Goal: Task Accomplishment & Management: Manage account settings

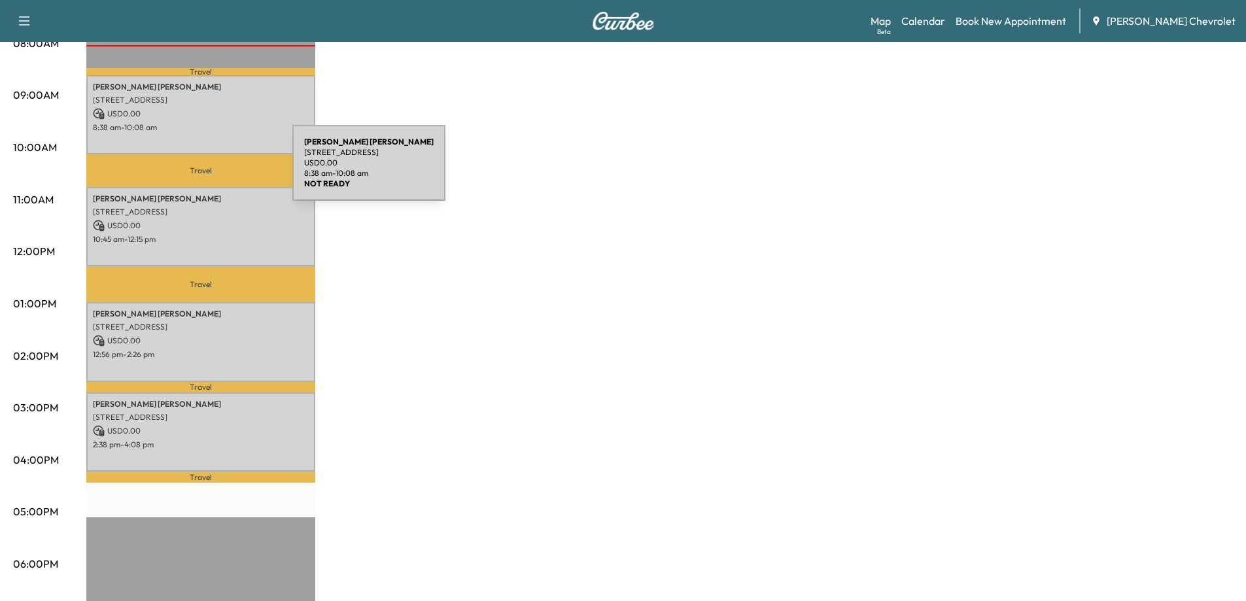
scroll to position [262, 0]
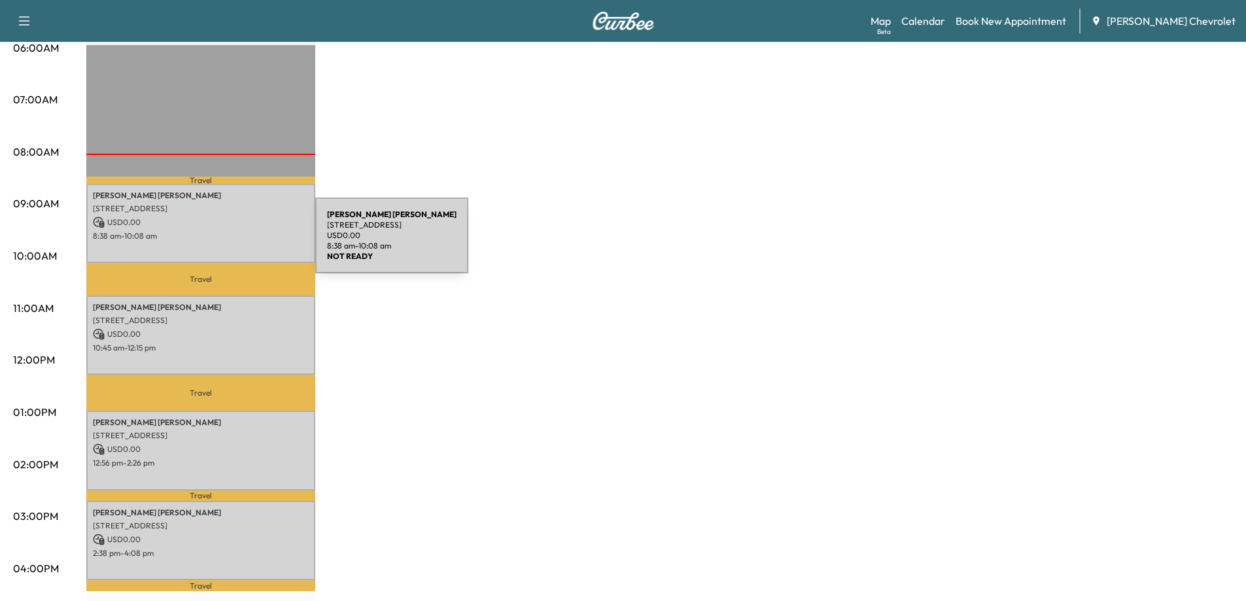
click at [217, 243] on div "[PERSON_NAME] [STREET_ADDRESS] USD 0.00 8:38 am - 10:08 am" at bounding box center [200, 223] width 229 height 79
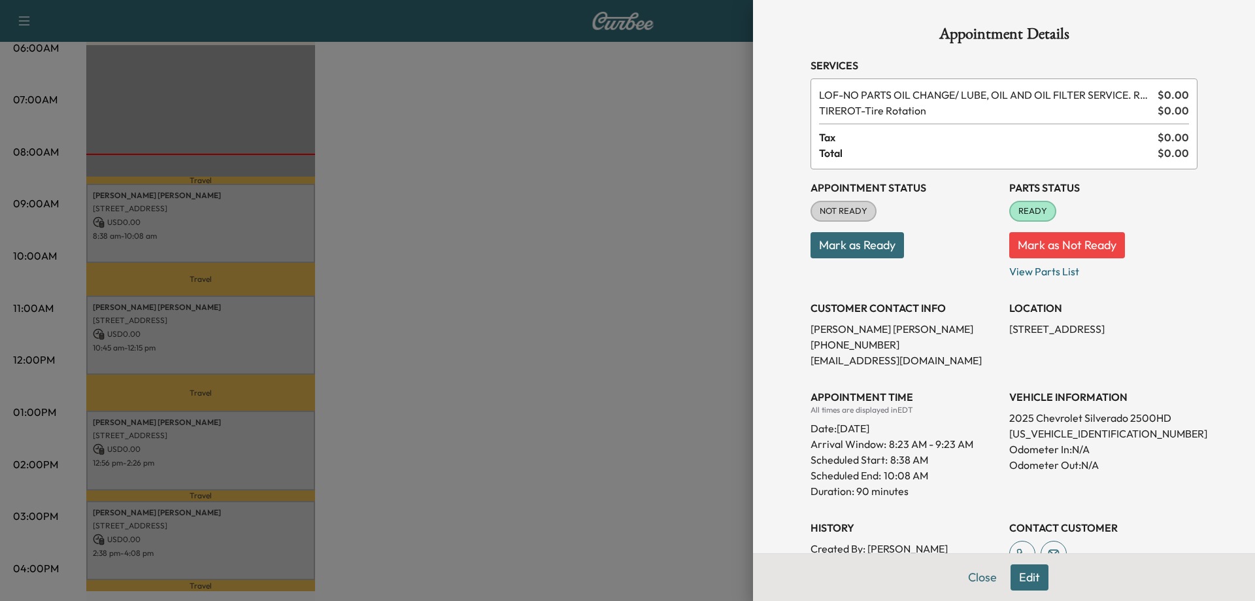
click at [188, 343] on div at bounding box center [627, 300] width 1255 height 601
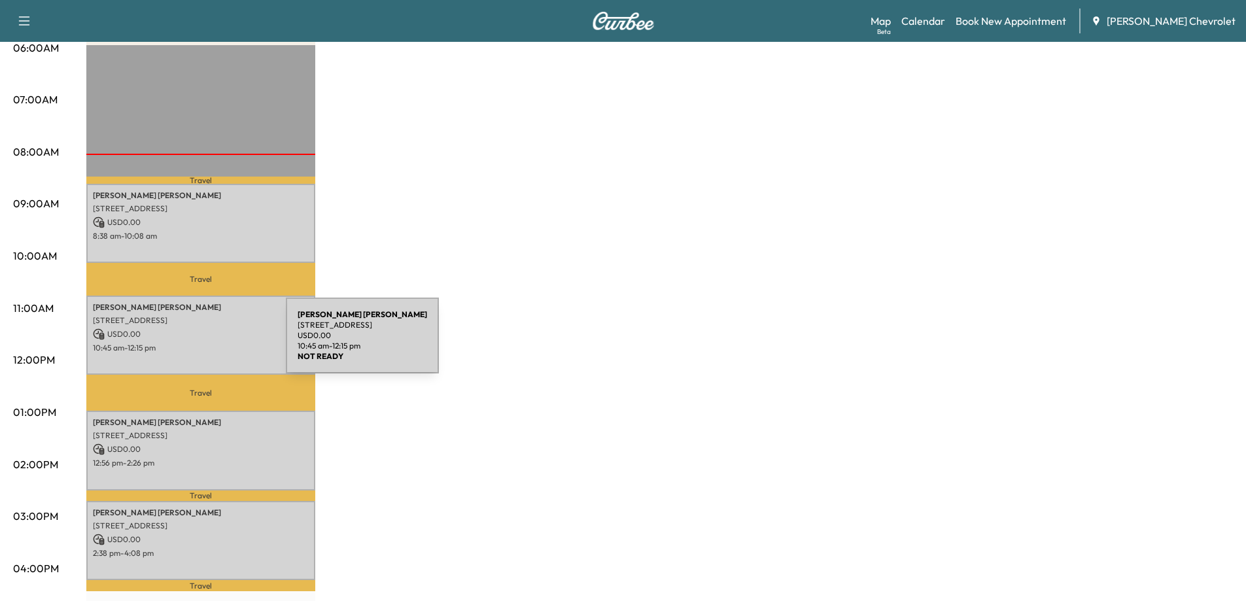
click at [188, 343] on p "10:45 am - 12:15 pm" at bounding box center [201, 348] width 216 height 10
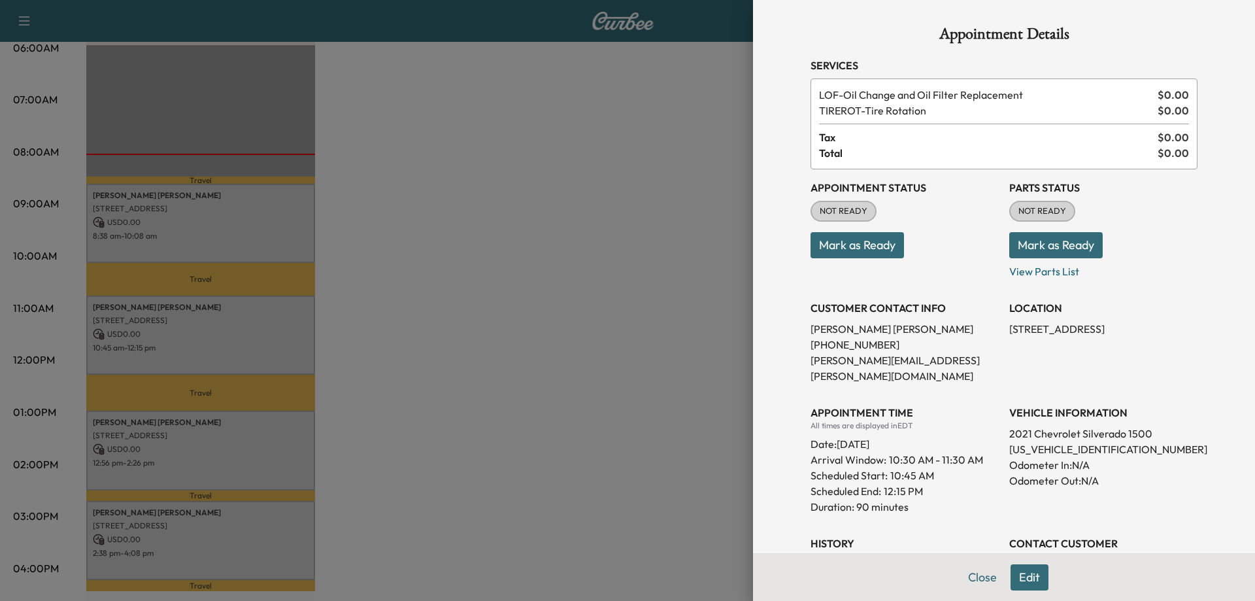
click at [1028, 247] on button "Mark as Ready" at bounding box center [1056, 245] width 93 height 26
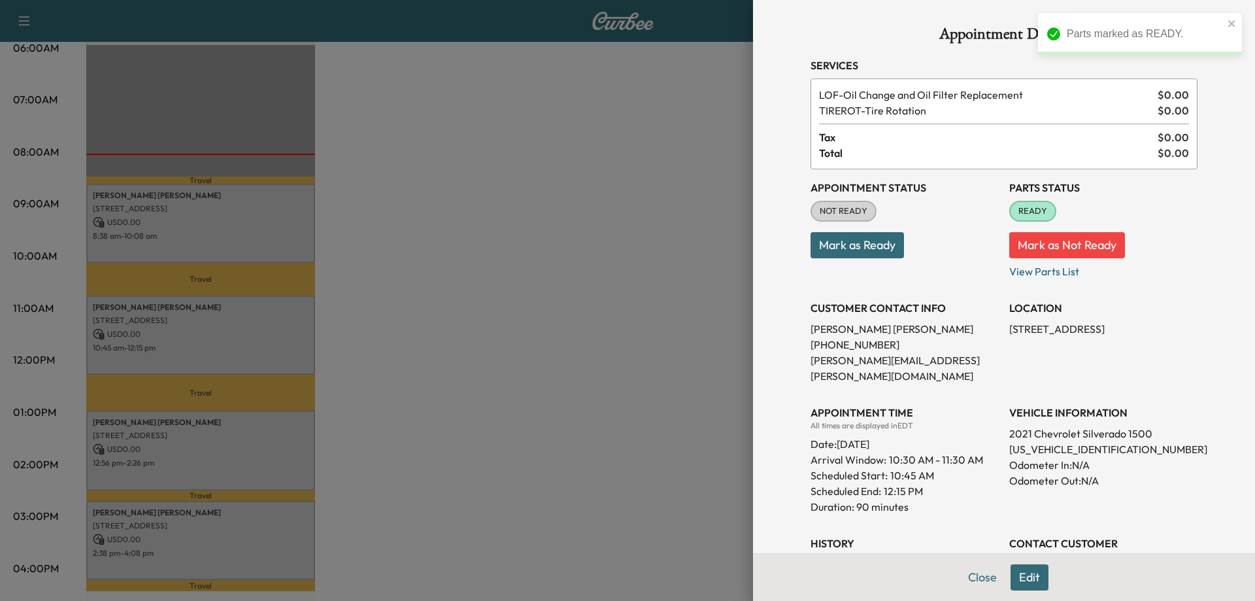
click at [193, 447] on div at bounding box center [627, 300] width 1255 height 601
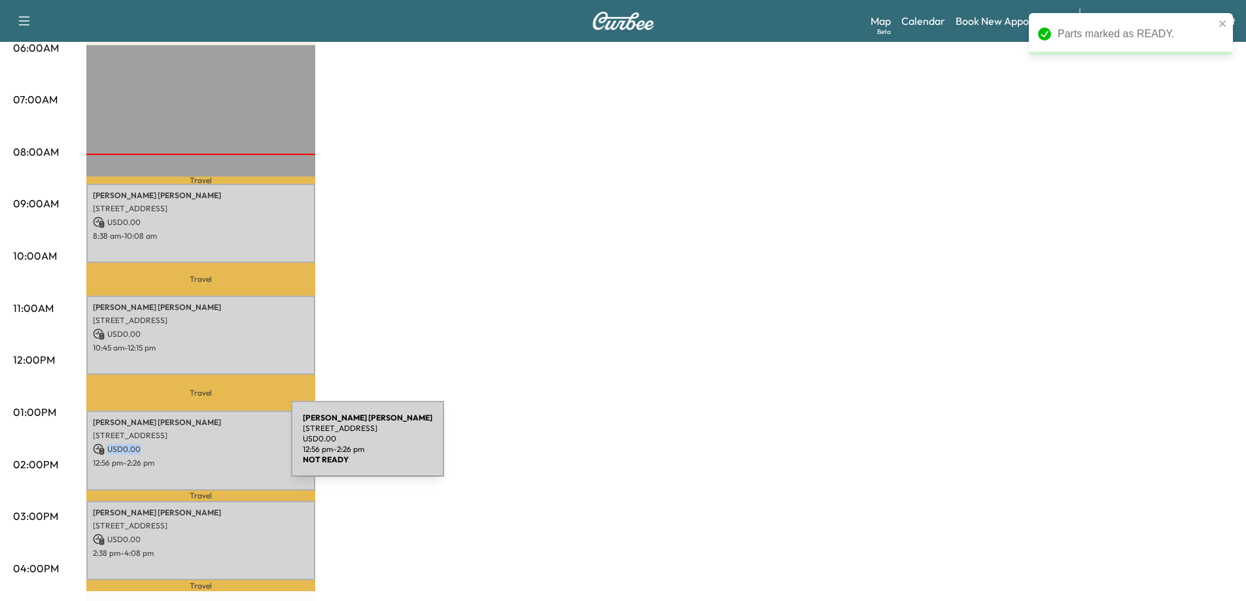
click at [193, 447] on p "USD 0.00" at bounding box center [201, 449] width 216 height 12
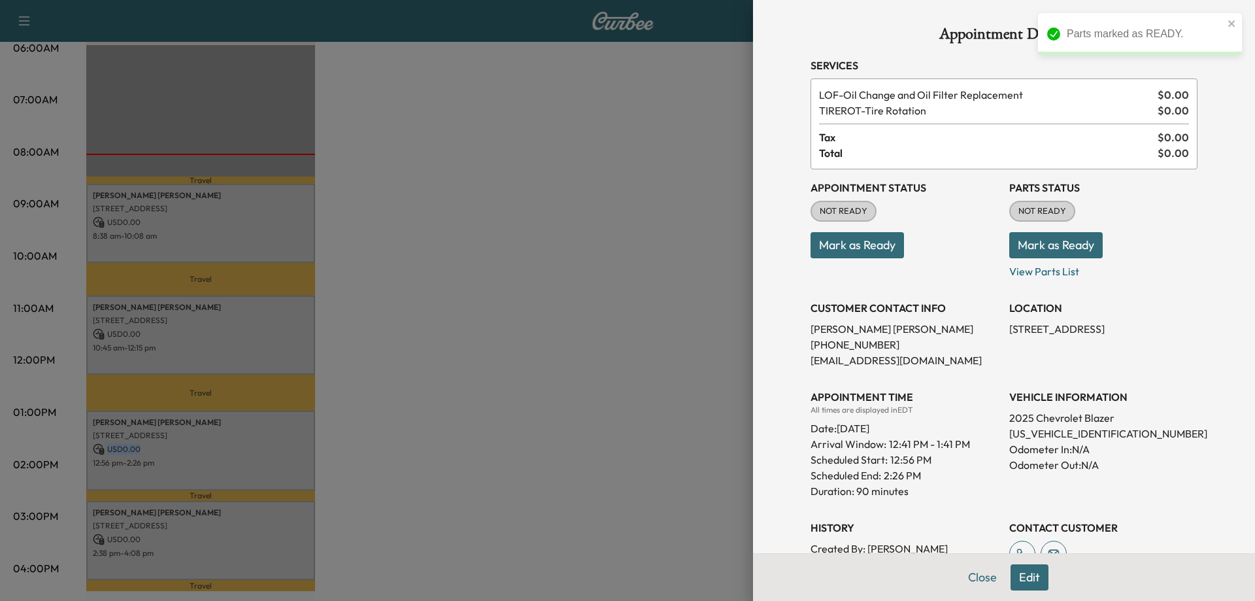
click at [1047, 250] on button "Mark as Ready" at bounding box center [1056, 245] width 93 height 26
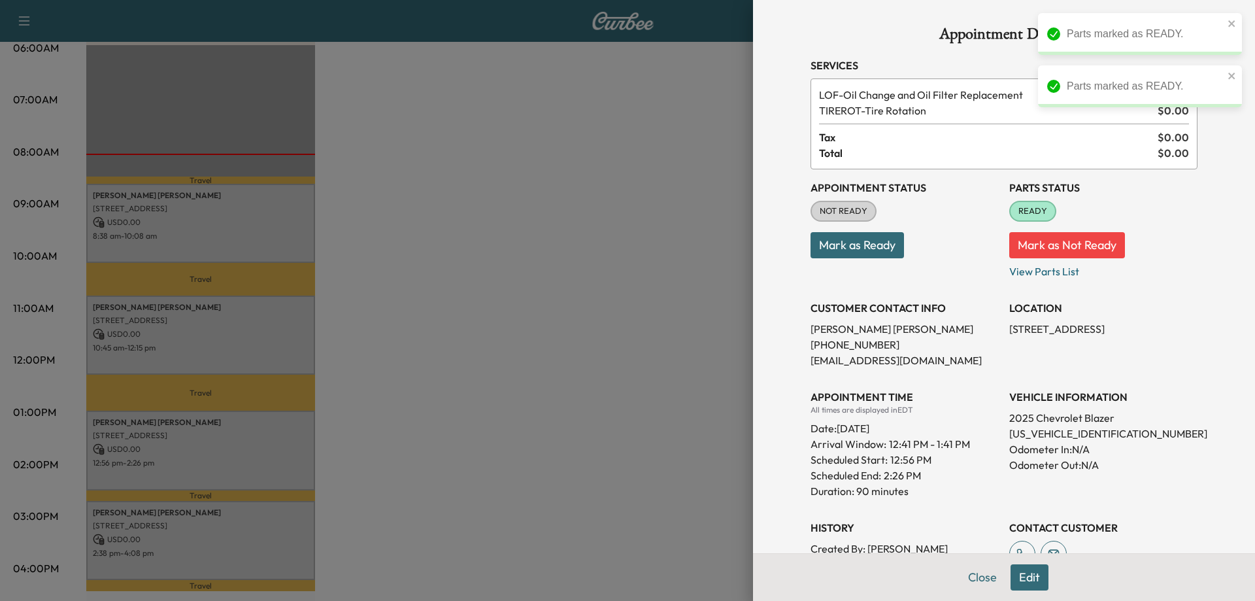
click at [186, 518] on div at bounding box center [627, 300] width 1255 height 601
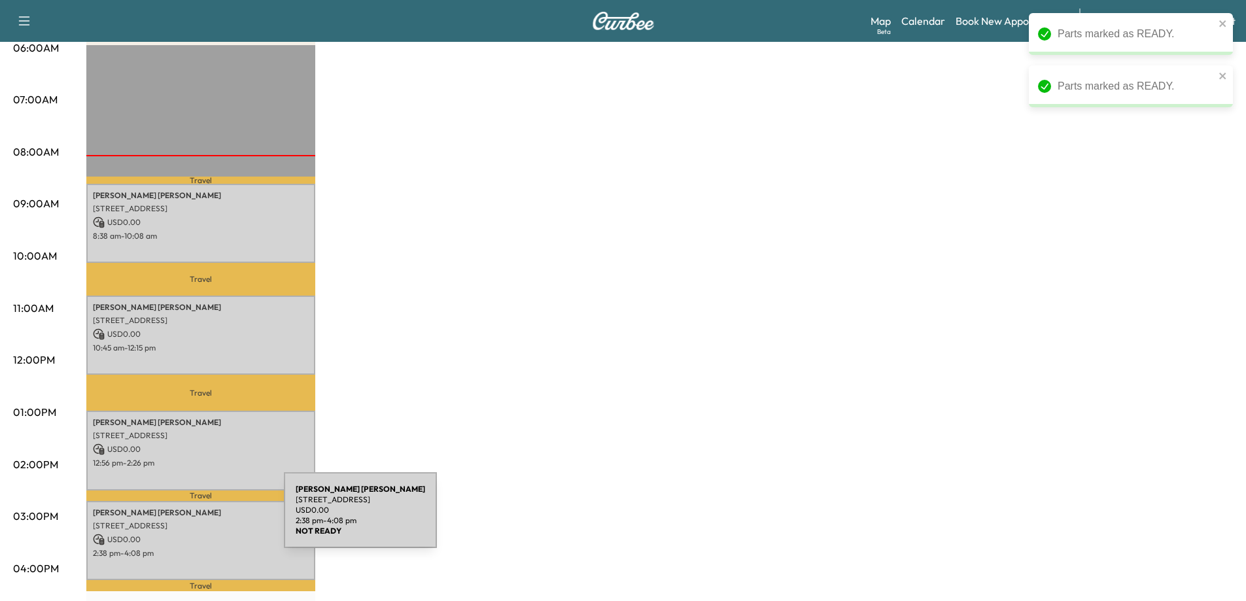
click at [186, 520] on p "[STREET_ADDRESS]" at bounding box center [201, 525] width 216 height 10
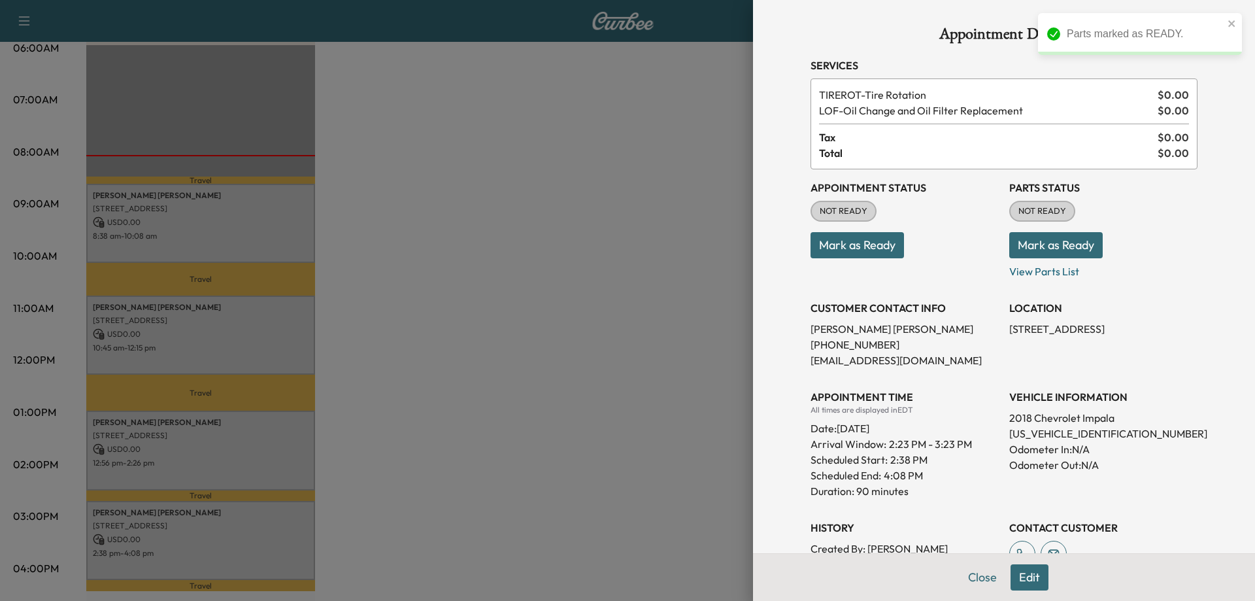
click at [1053, 248] on button "Mark as Ready" at bounding box center [1056, 245] width 93 height 26
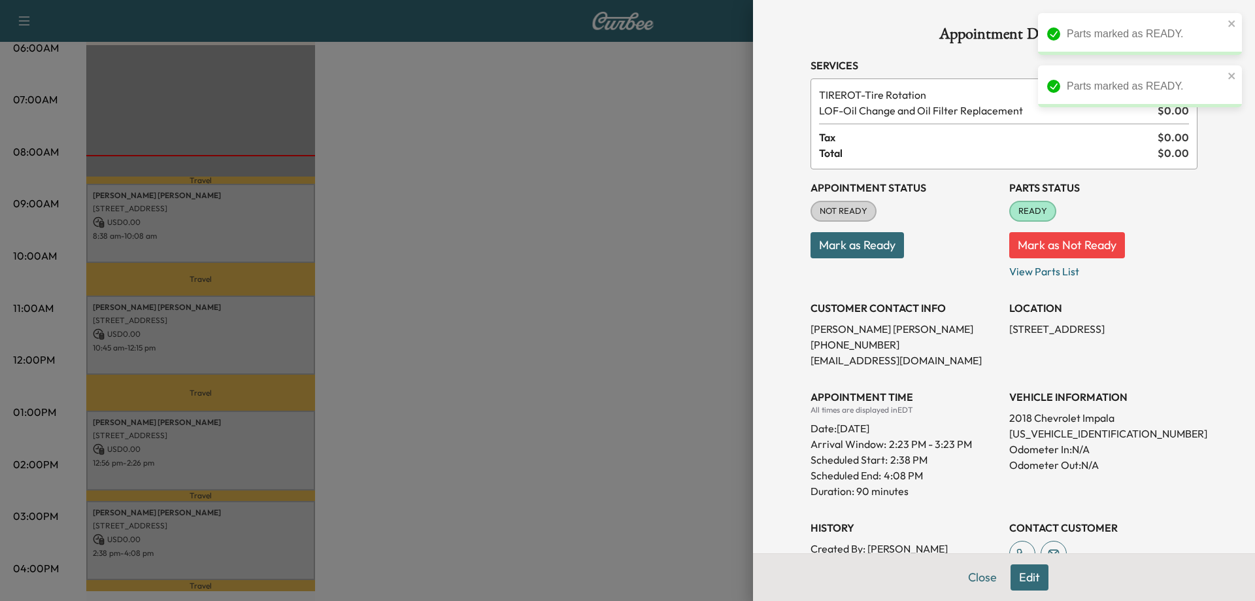
click at [577, 298] on div at bounding box center [627, 300] width 1255 height 601
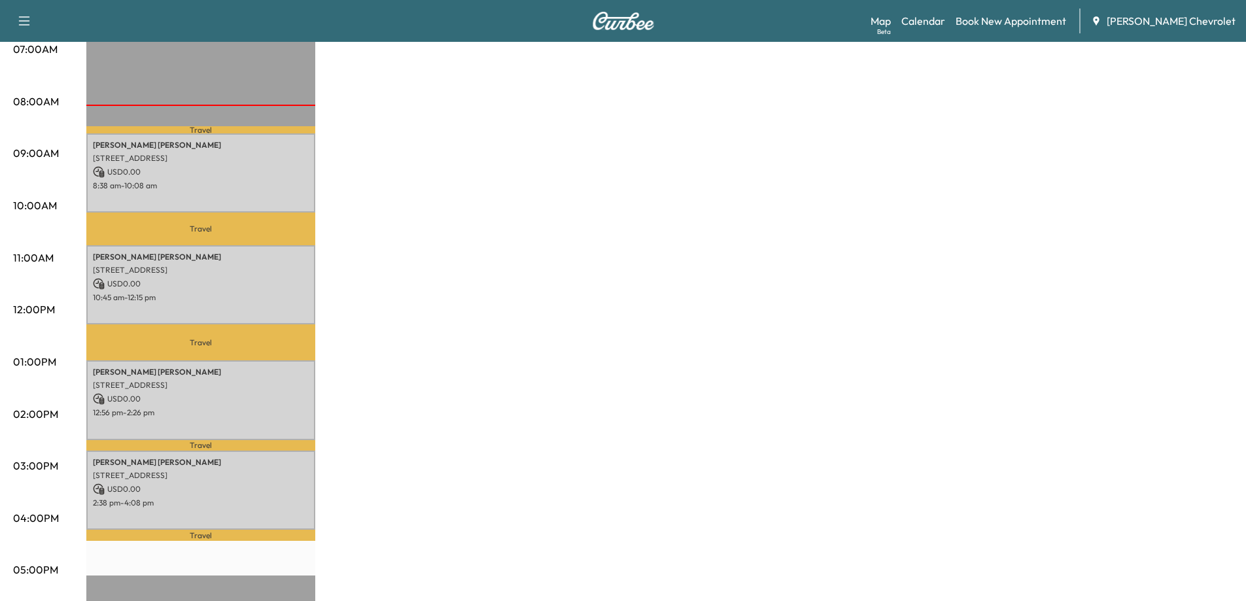
scroll to position [327, 0]
